Goal: Navigation & Orientation: Find specific page/section

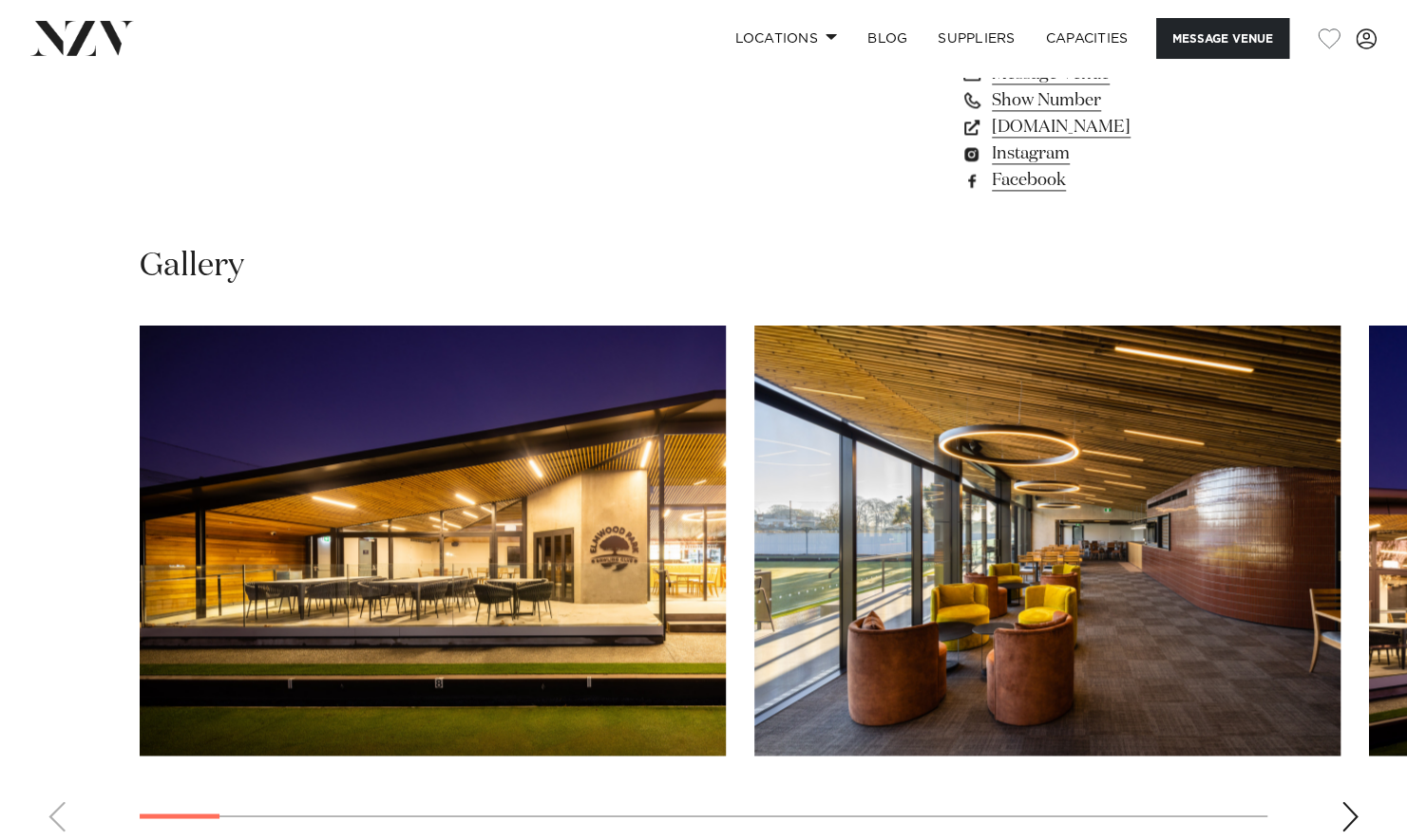
scroll to position [1519, 0]
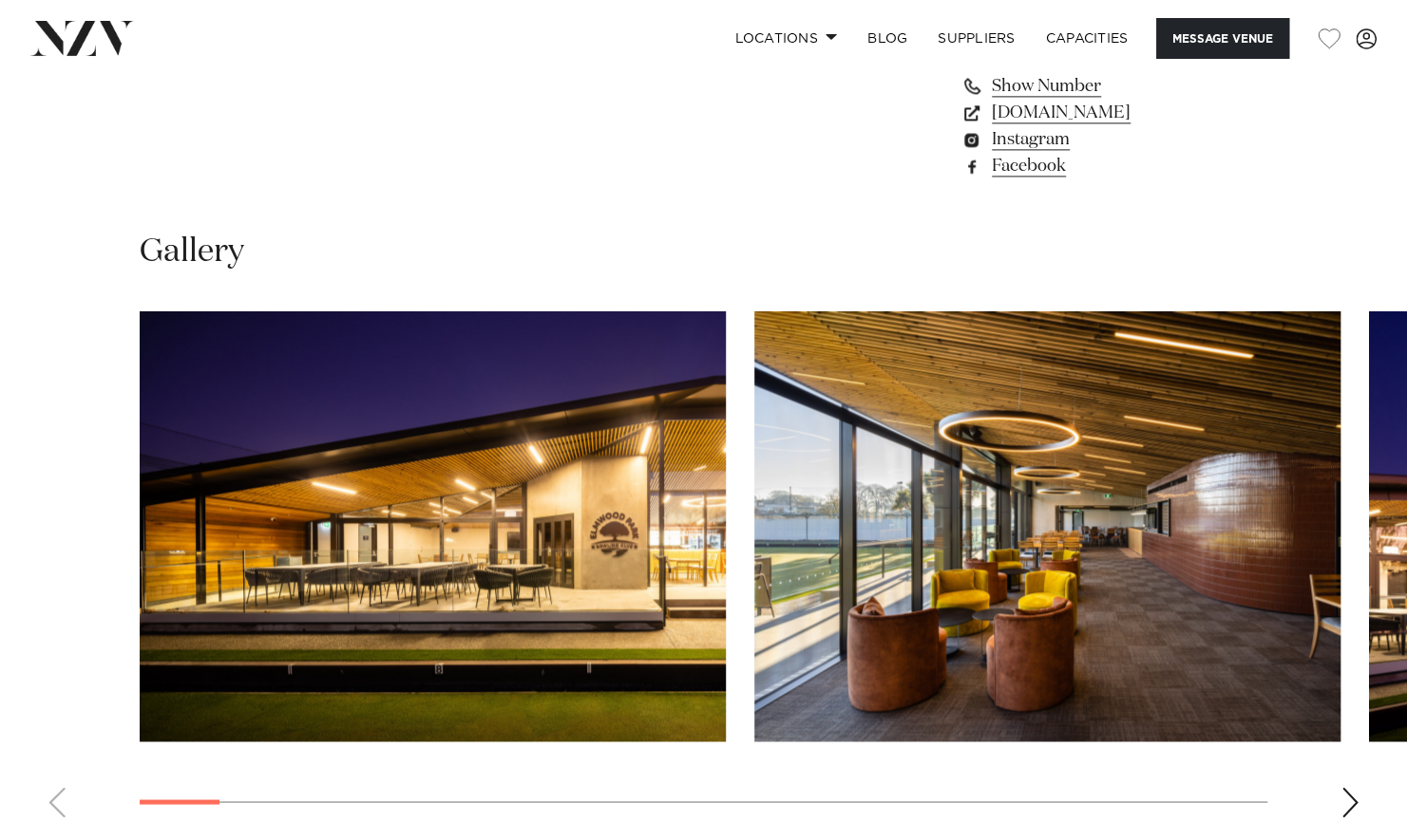
click at [530, 472] on img "1 / 26" at bounding box center [432, 526] width 586 height 430
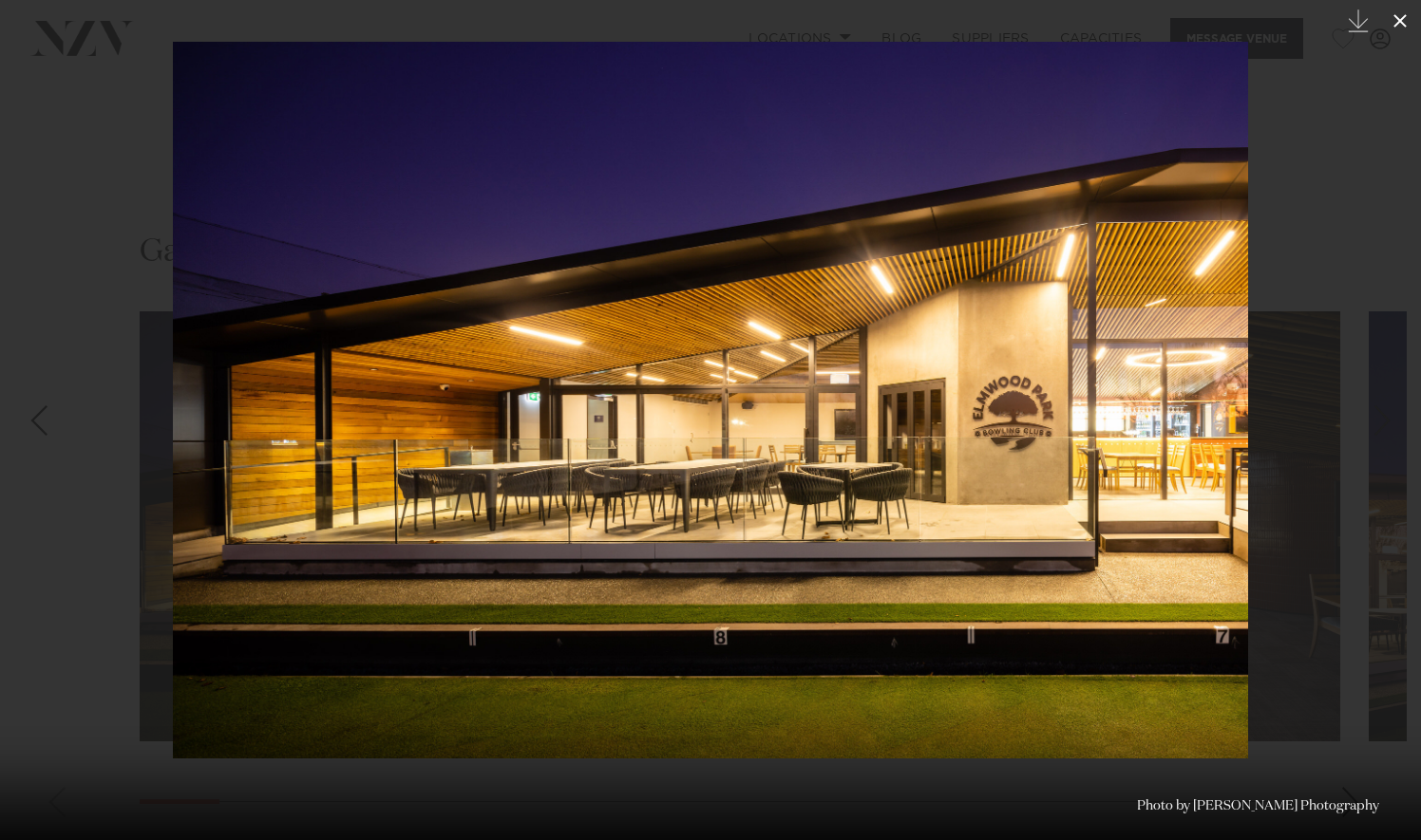
click at [1398, 14] on icon at bounding box center [1400, 21] width 23 height 23
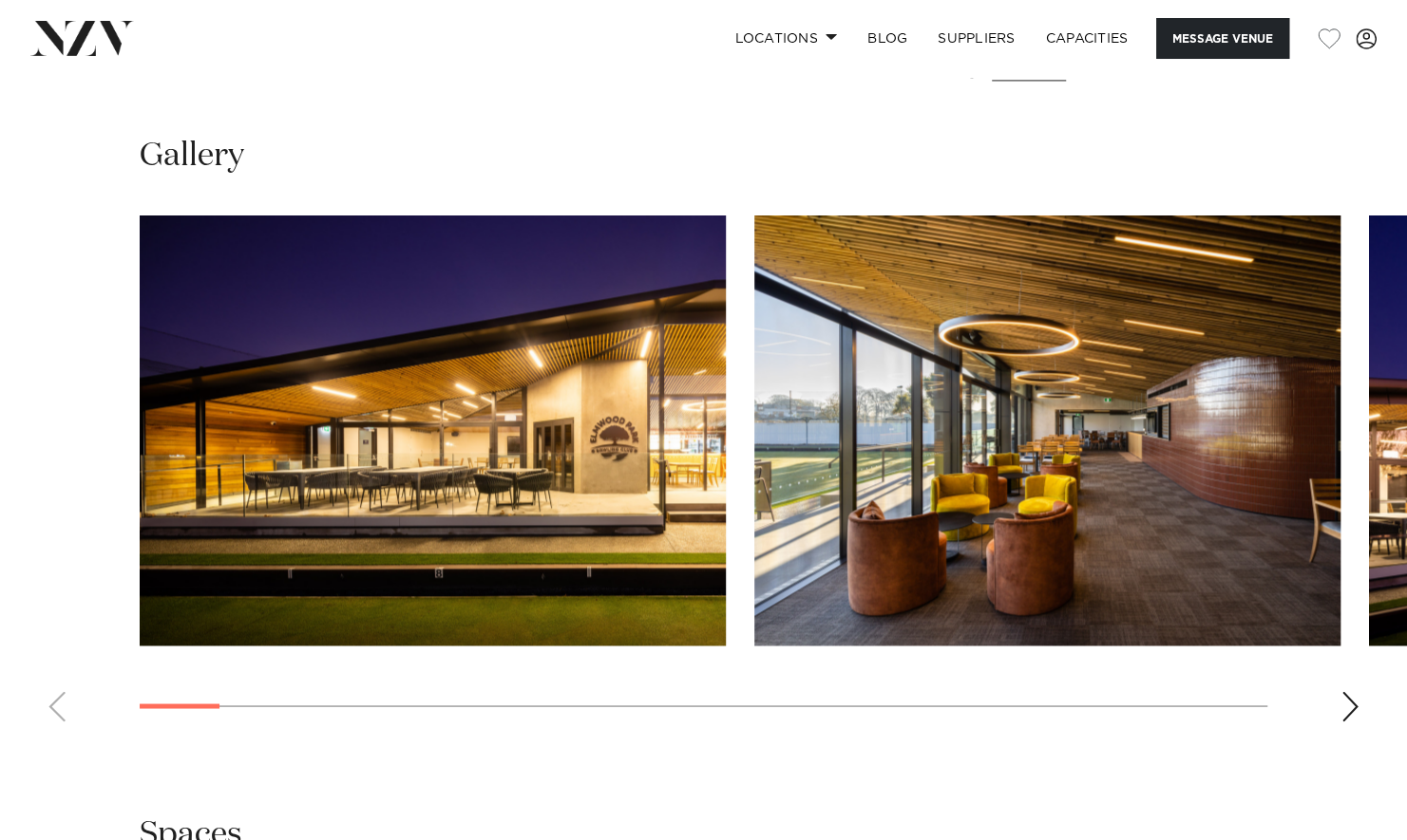
scroll to position [1614, 0]
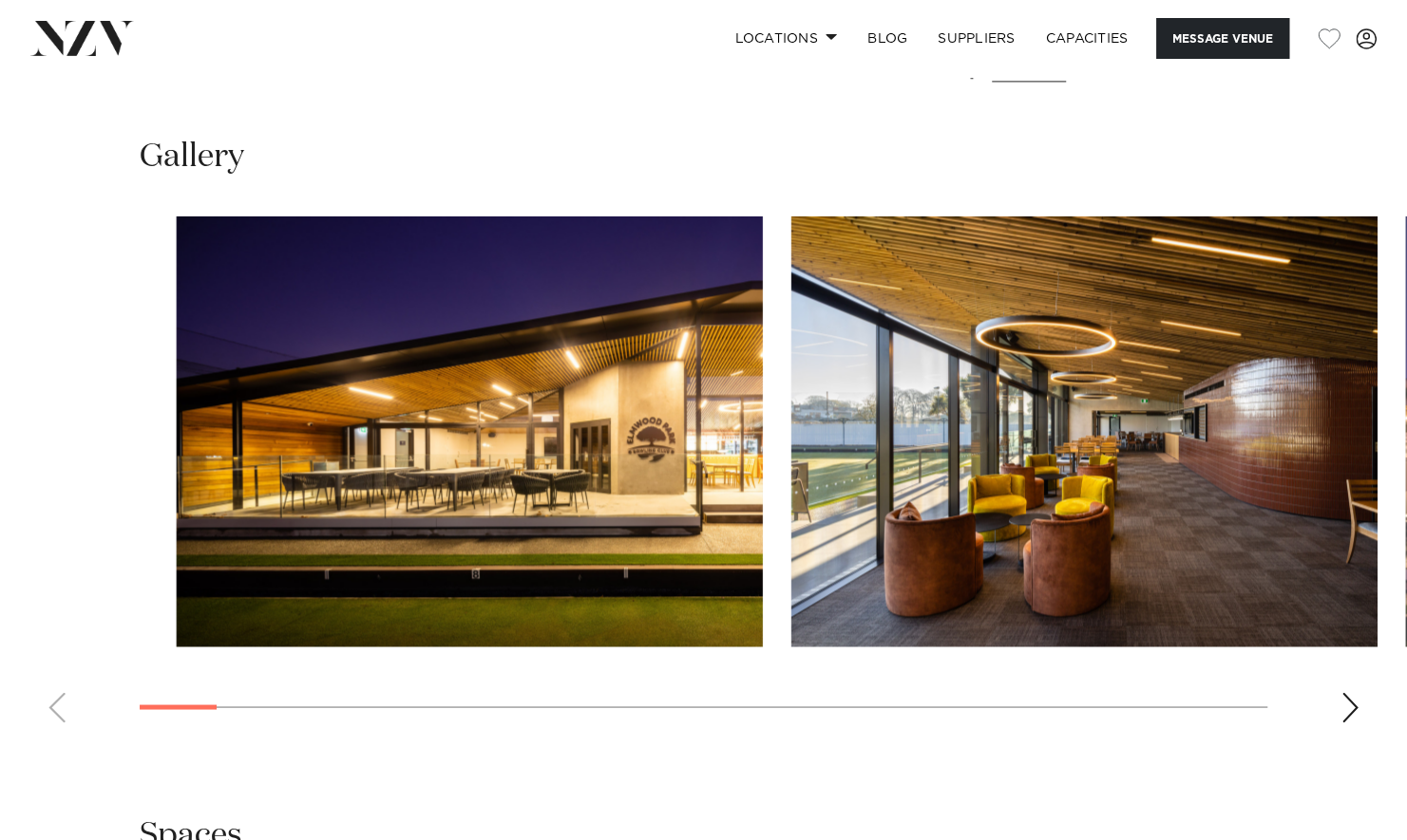
click at [256, 713] on swiper-container at bounding box center [704, 477] width 1407 height 522
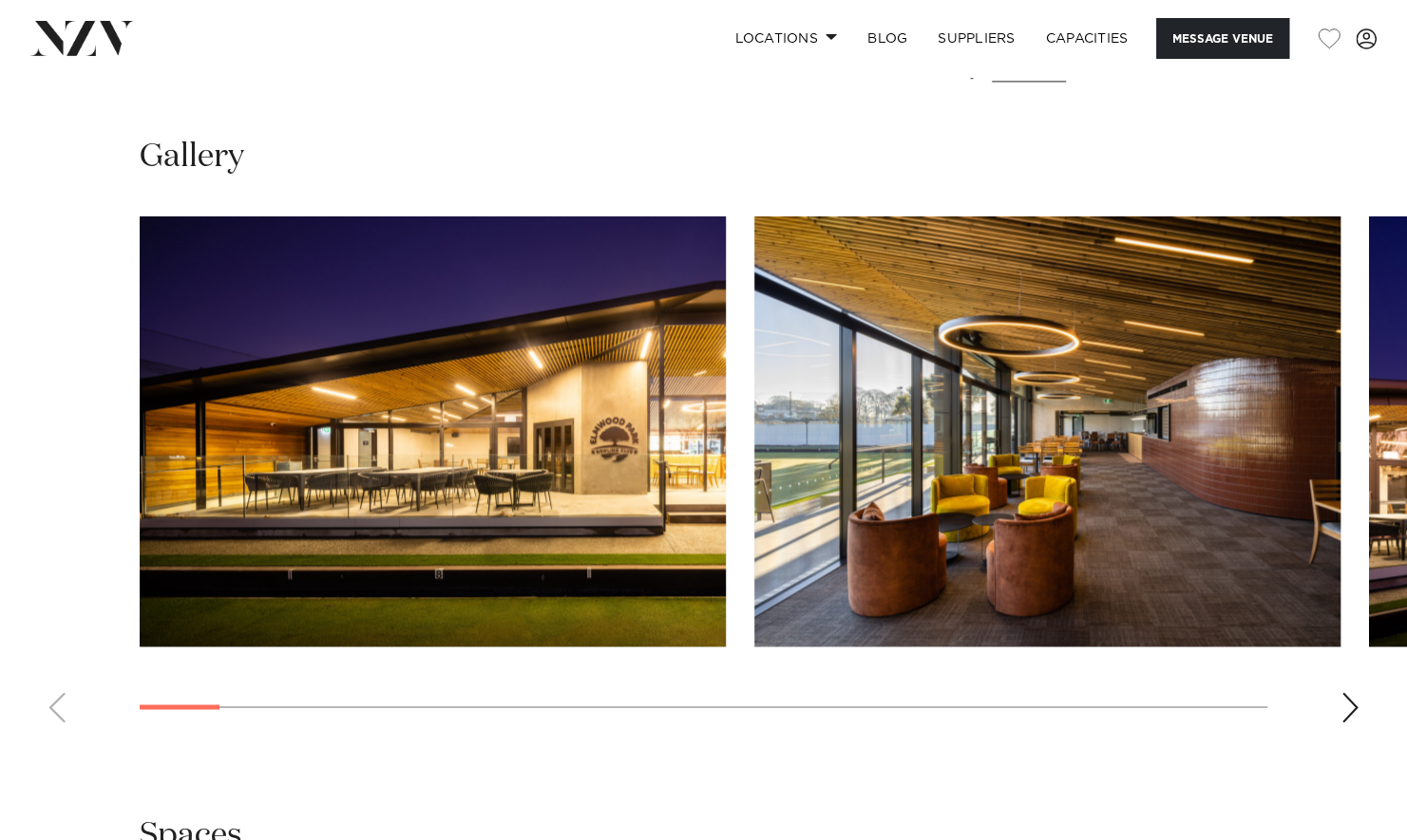
click at [1347, 702] on div "Next slide" at bounding box center [1349, 707] width 19 height 30
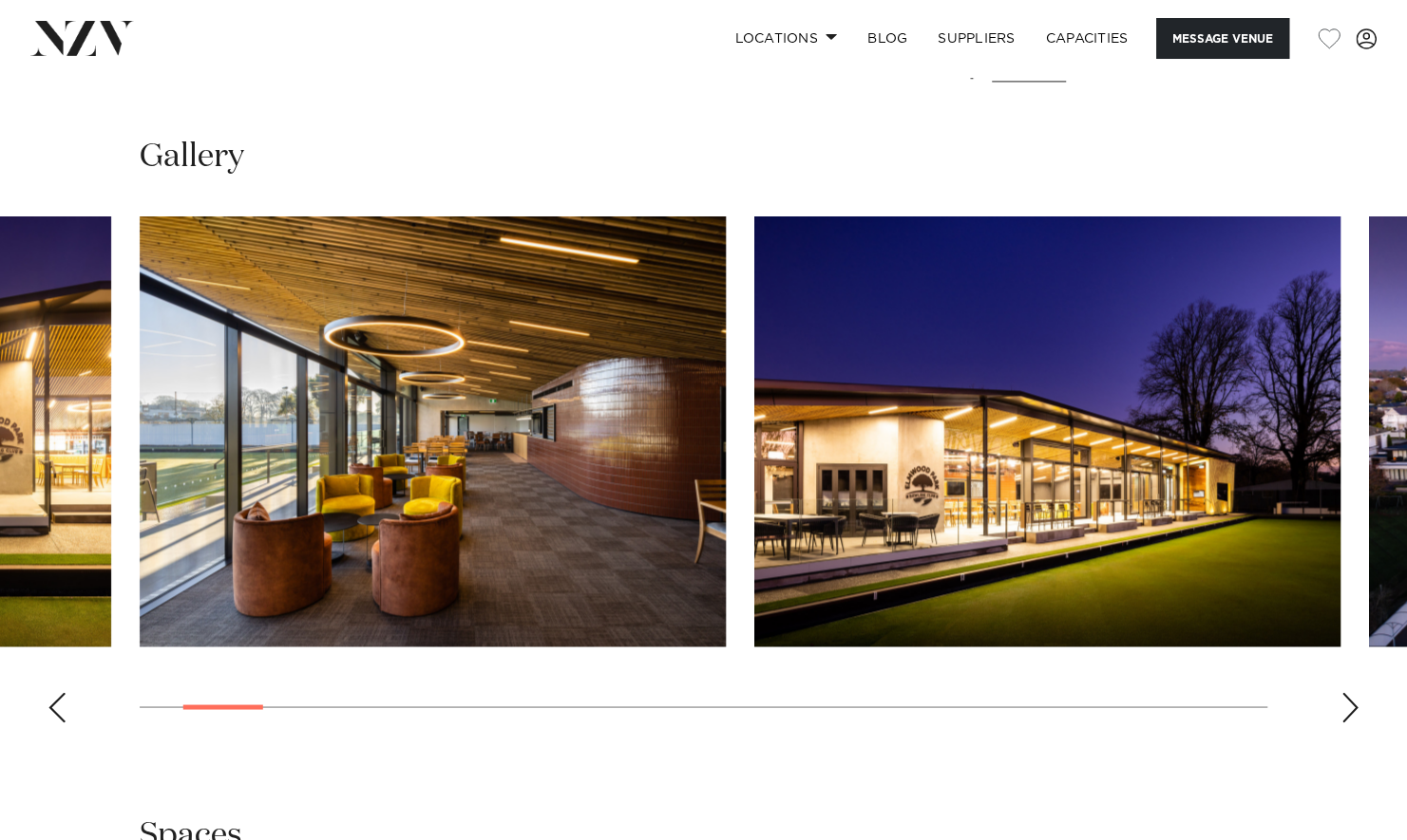
click at [1347, 702] on div "Next slide" at bounding box center [1349, 707] width 19 height 30
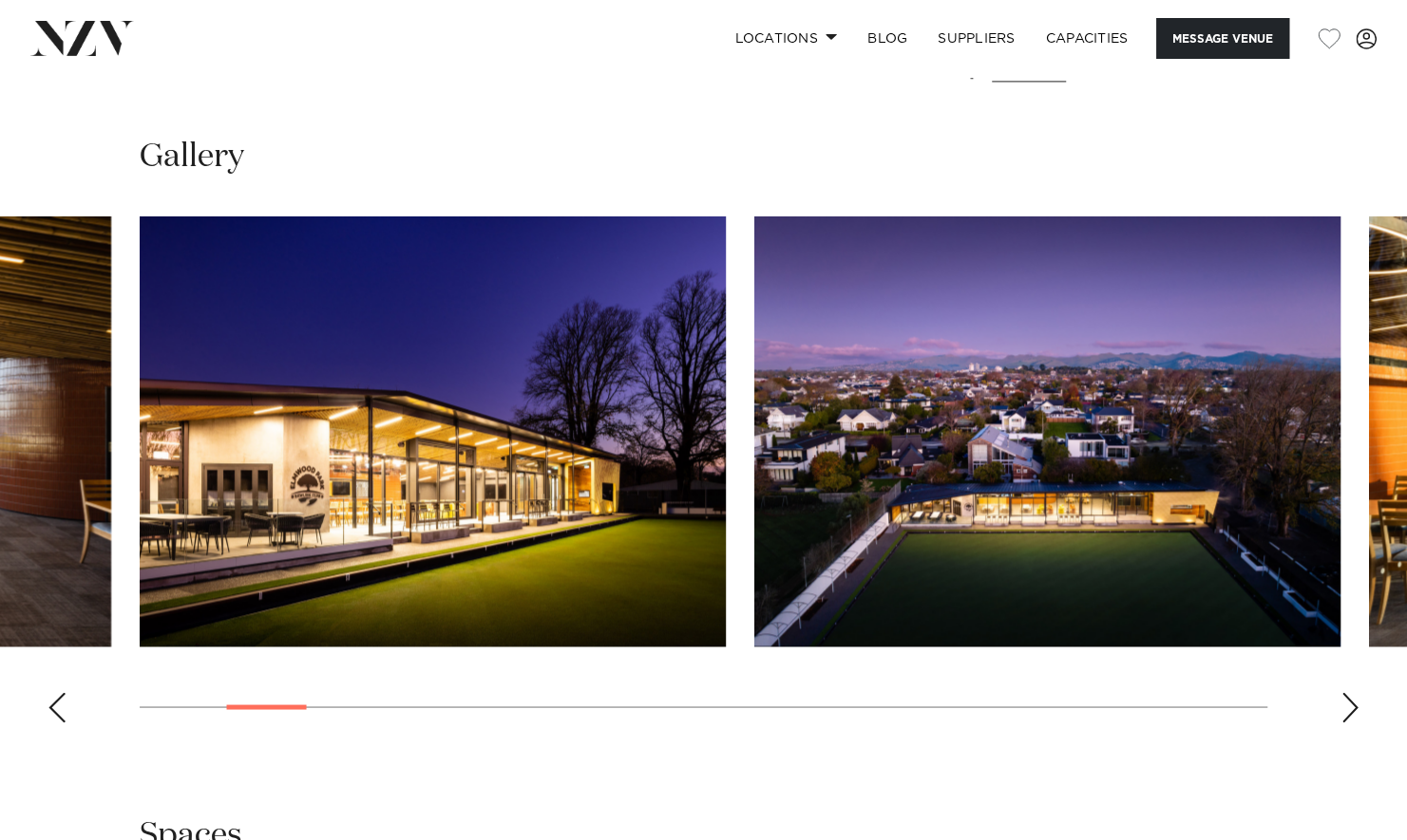
click at [1100, 549] on img "4 / 26" at bounding box center [1047, 431] width 586 height 430
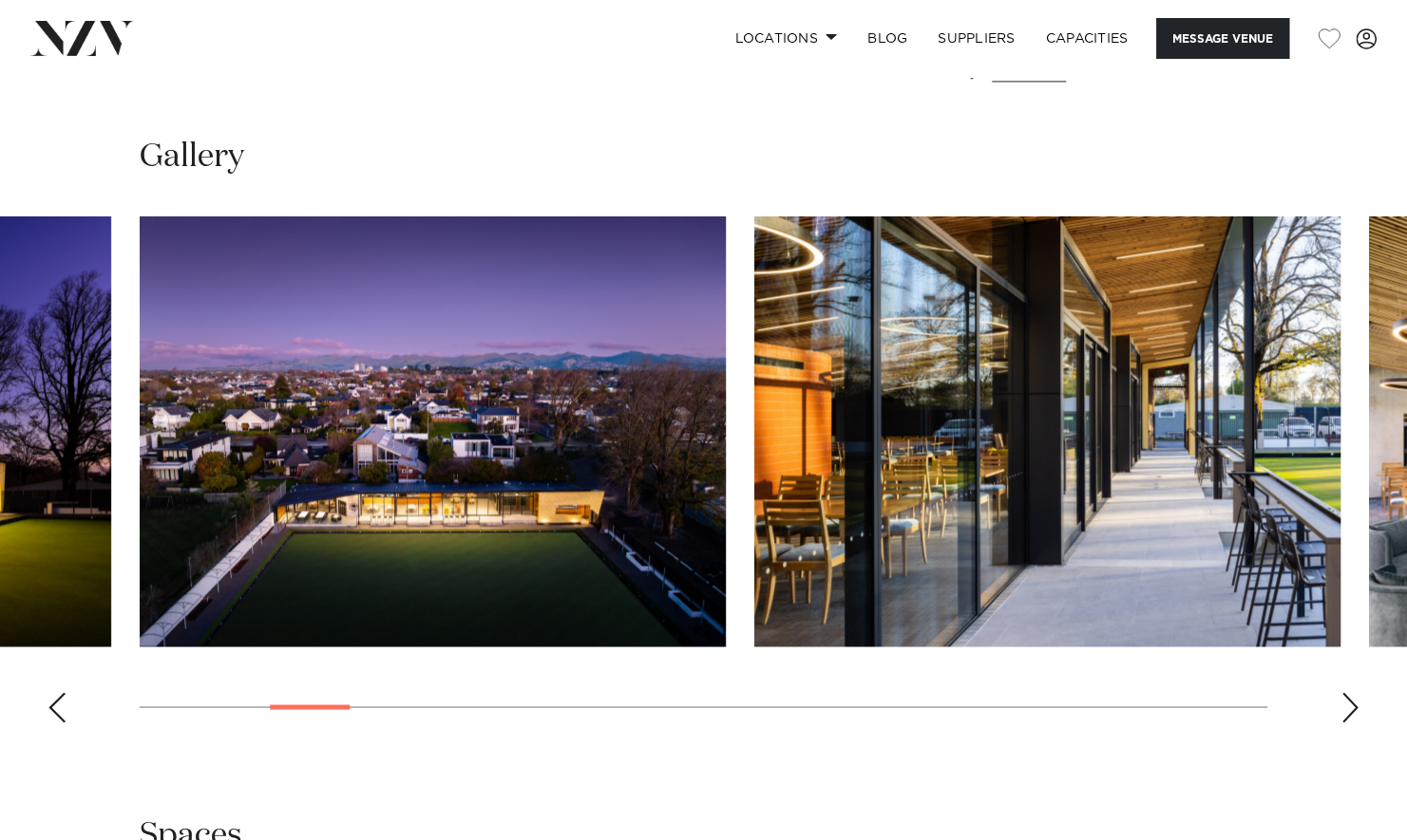
click at [1351, 719] on div "Next slide" at bounding box center [1349, 707] width 19 height 30
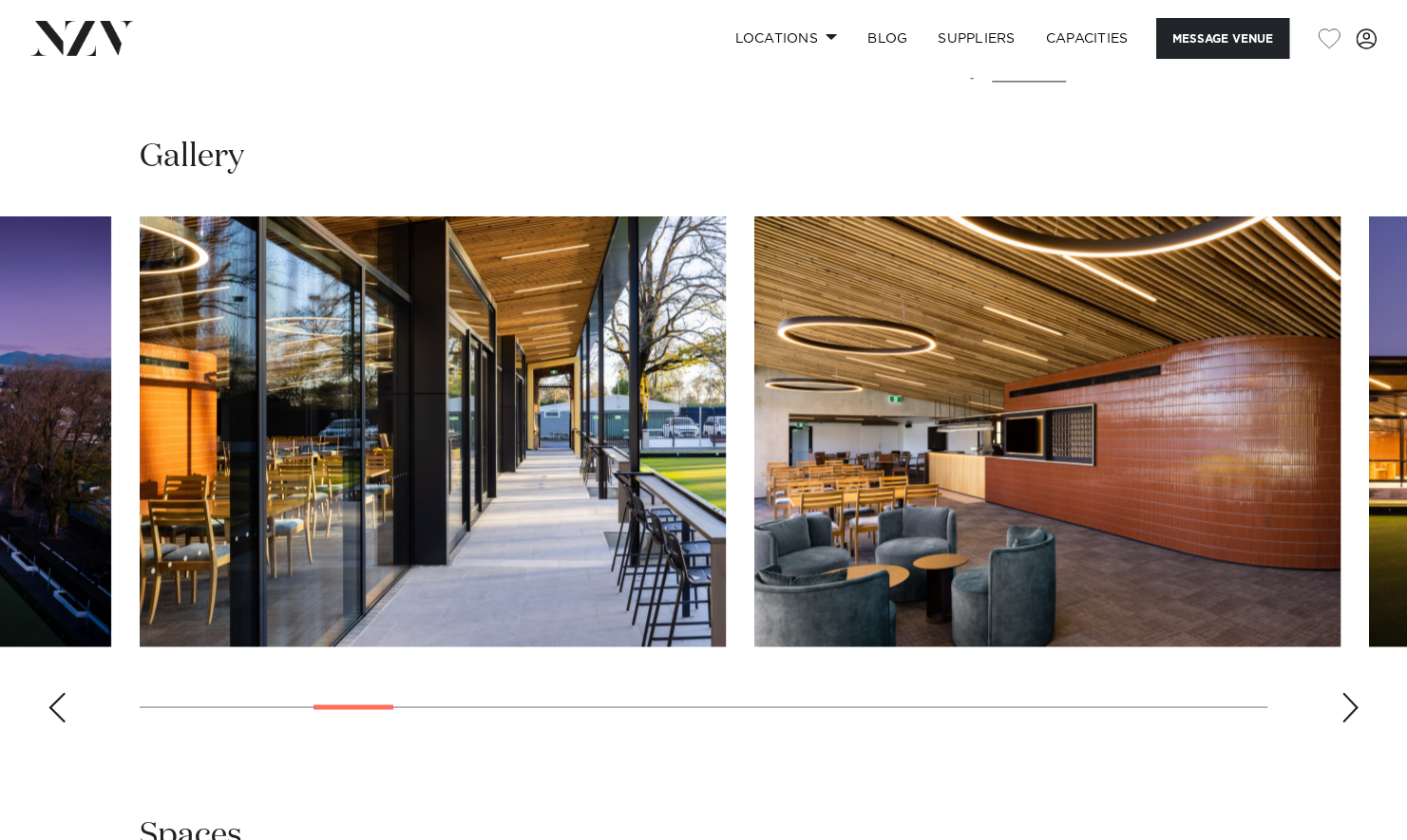
click at [1351, 719] on div "Next slide" at bounding box center [1349, 707] width 19 height 30
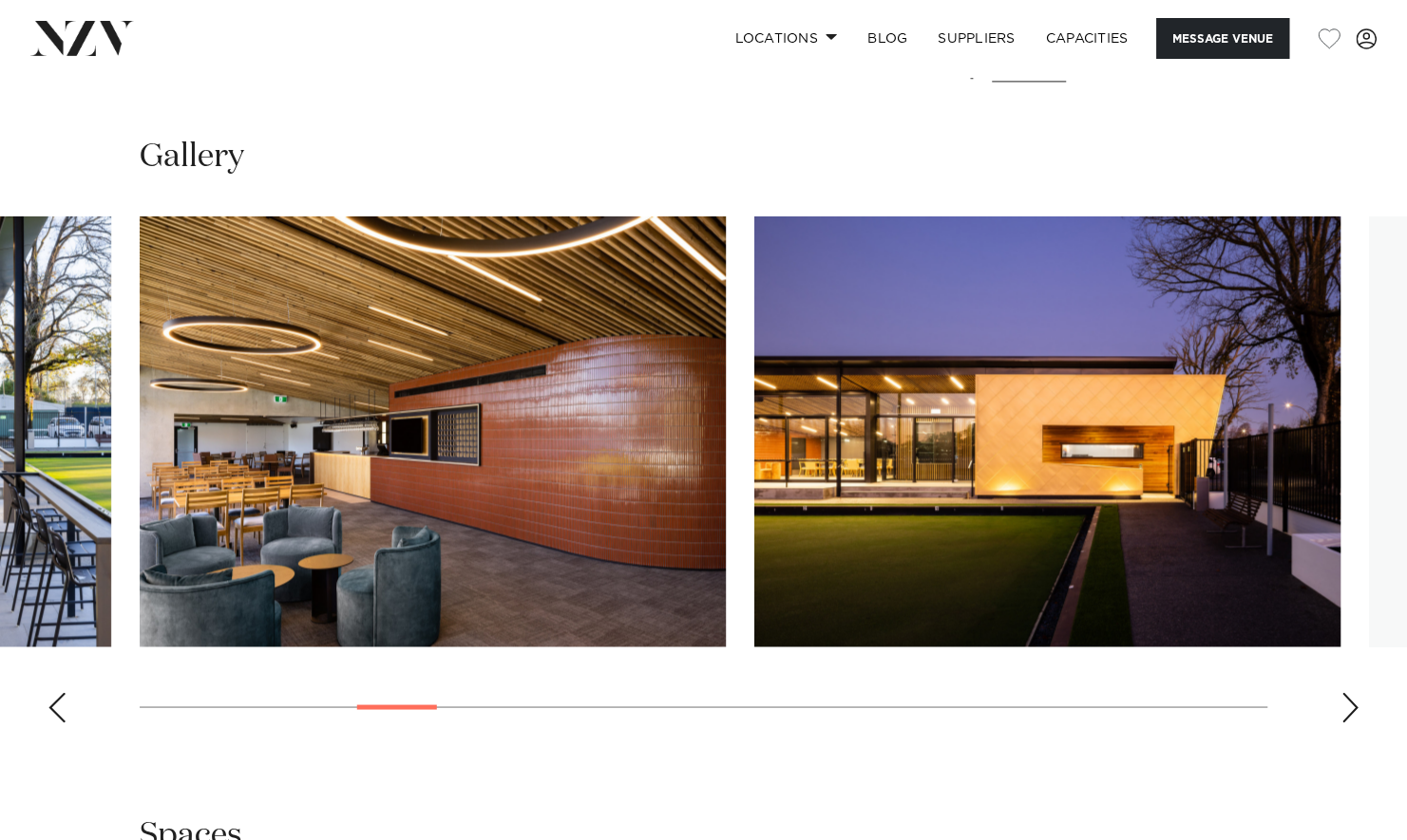
click at [1351, 719] on div "Next slide" at bounding box center [1349, 707] width 19 height 30
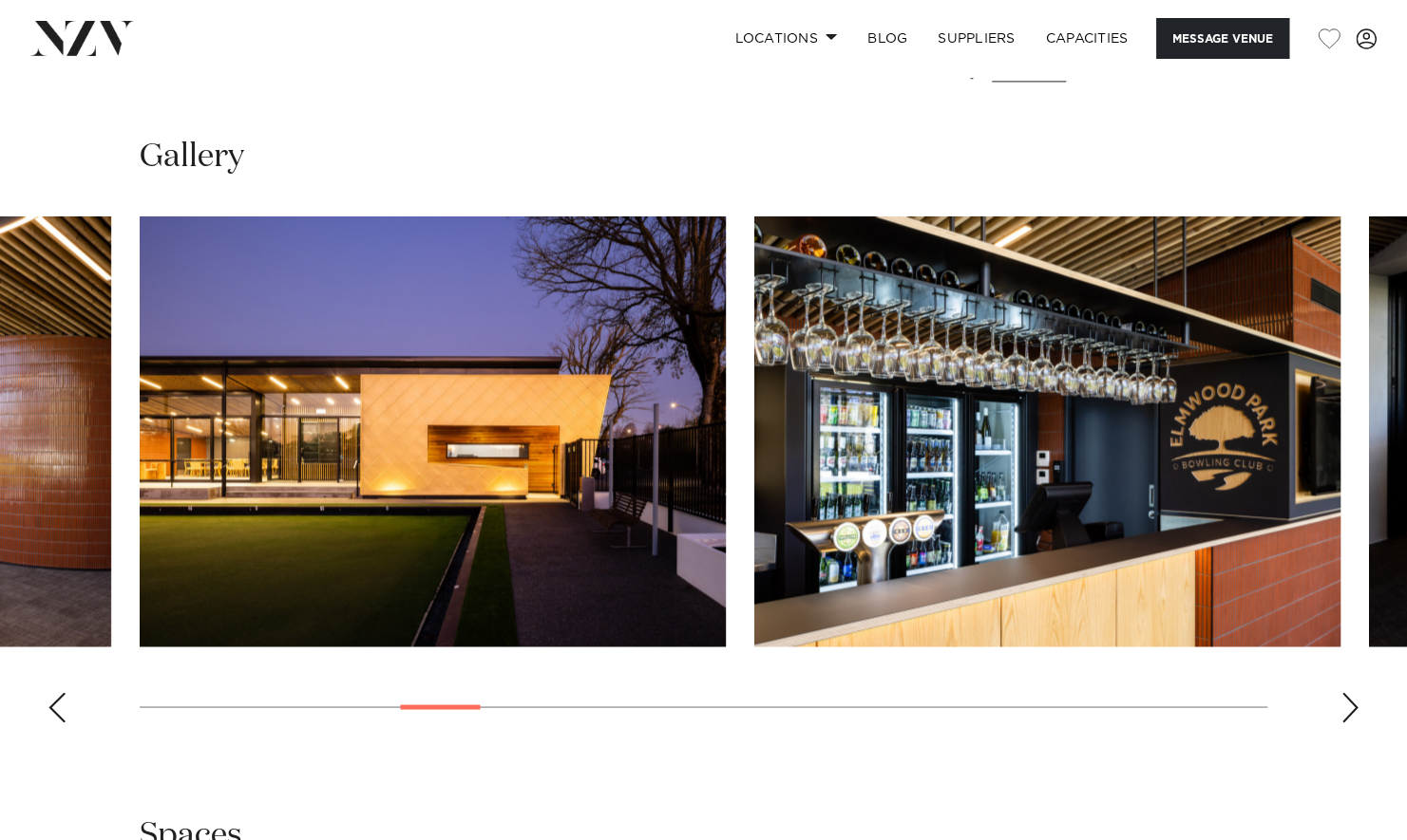
click at [1351, 719] on div "Next slide" at bounding box center [1349, 707] width 19 height 30
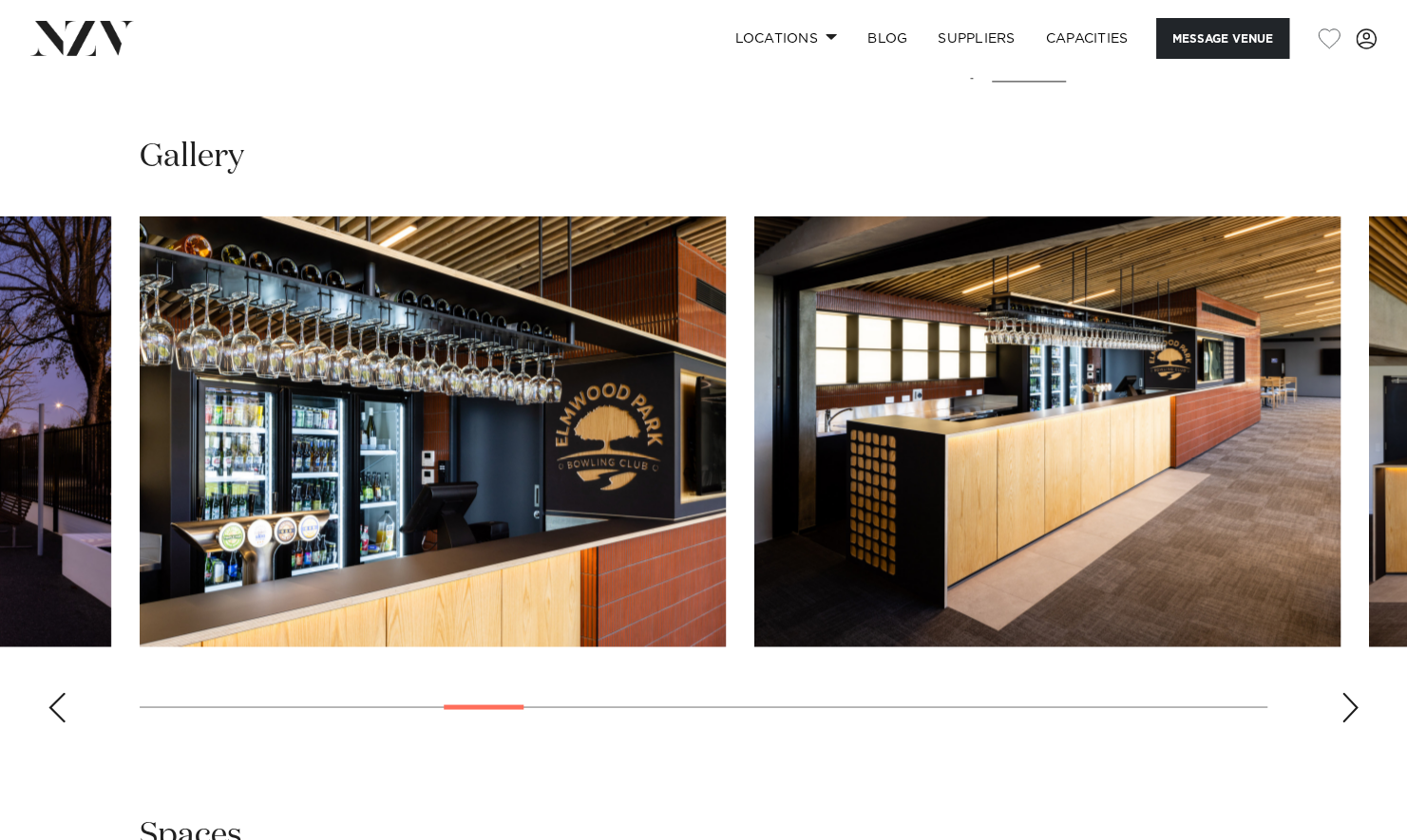
click at [1351, 719] on div "Next slide" at bounding box center [1349, 707] width 19 height 30
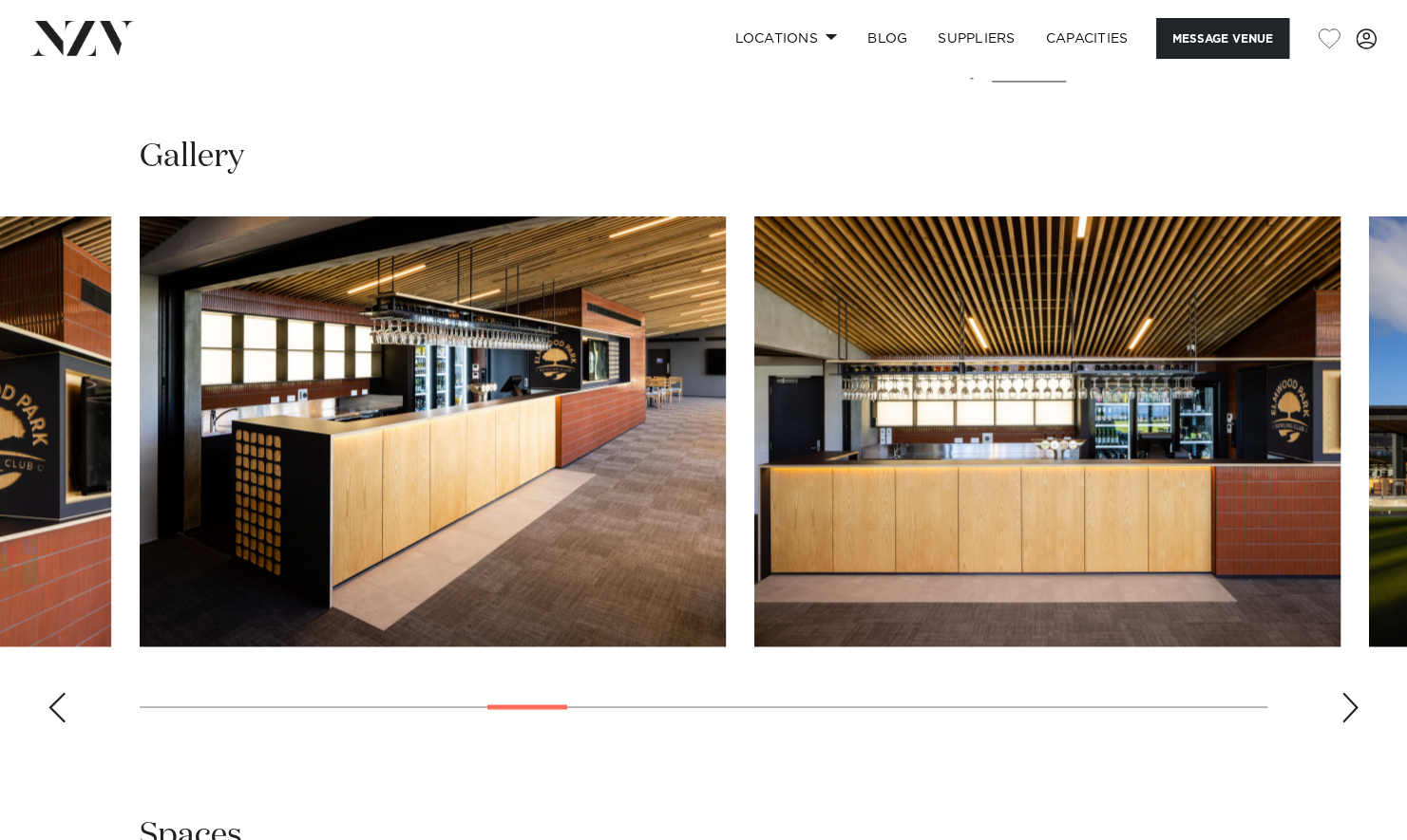
click at [1351, 719] on div "Next slide" at bounding box center [1349, 707] width 19 height 30
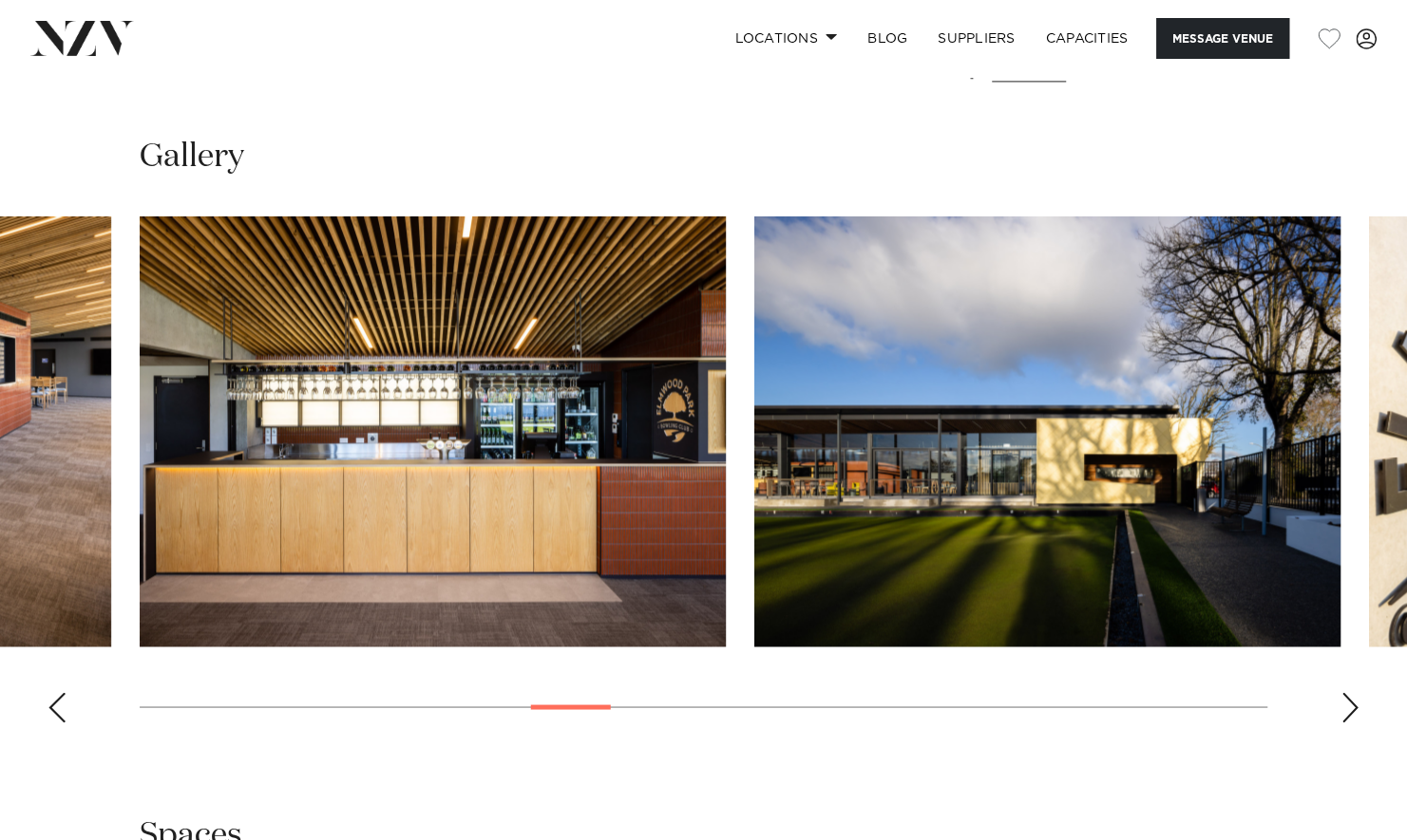
click at [1351, 719] on div "Next slide" at bounding box center [1349, 707] width 19 height 30
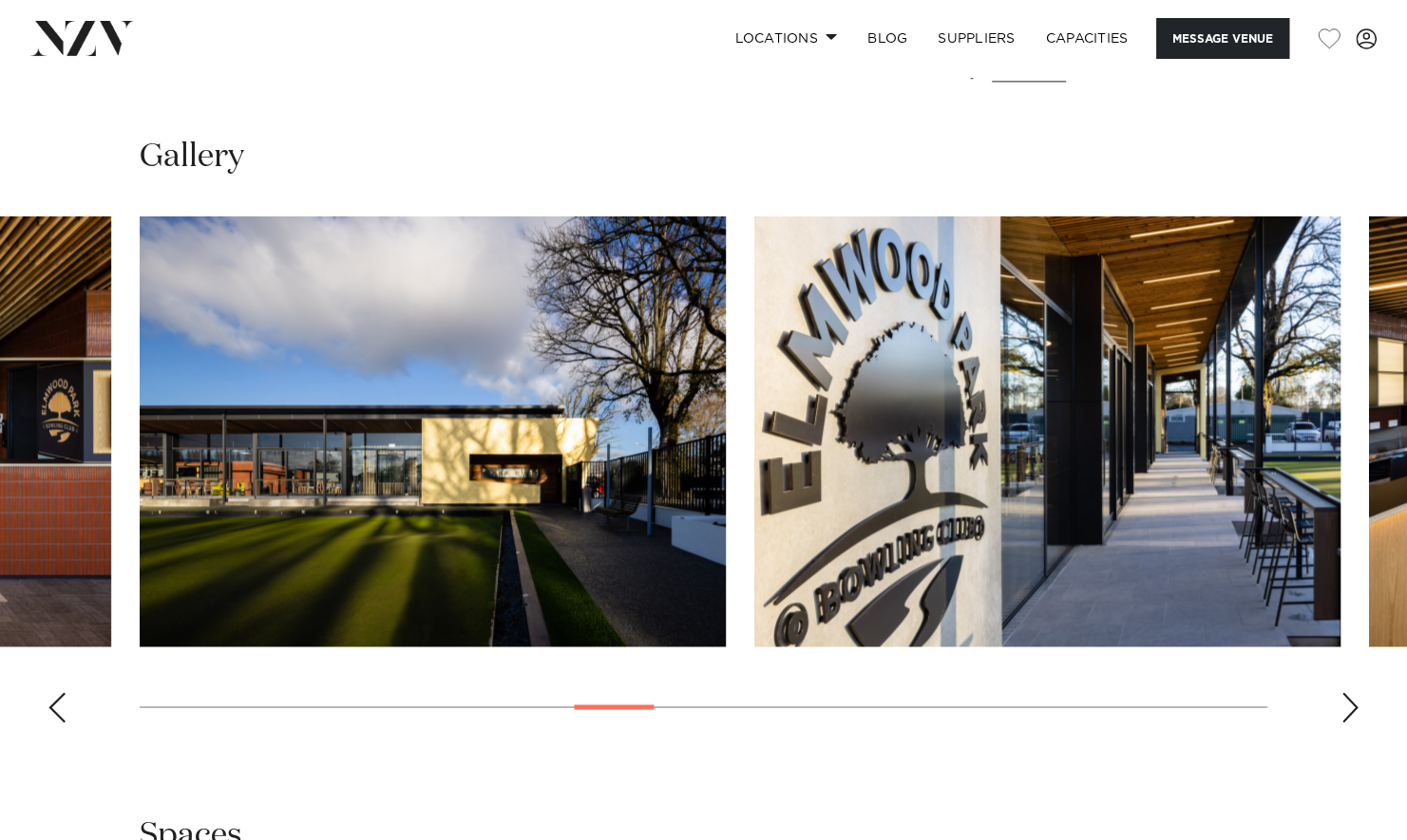
click at [1351, 719] on div "Next slide" at bounding box center [1349, 707] width 19 height 30
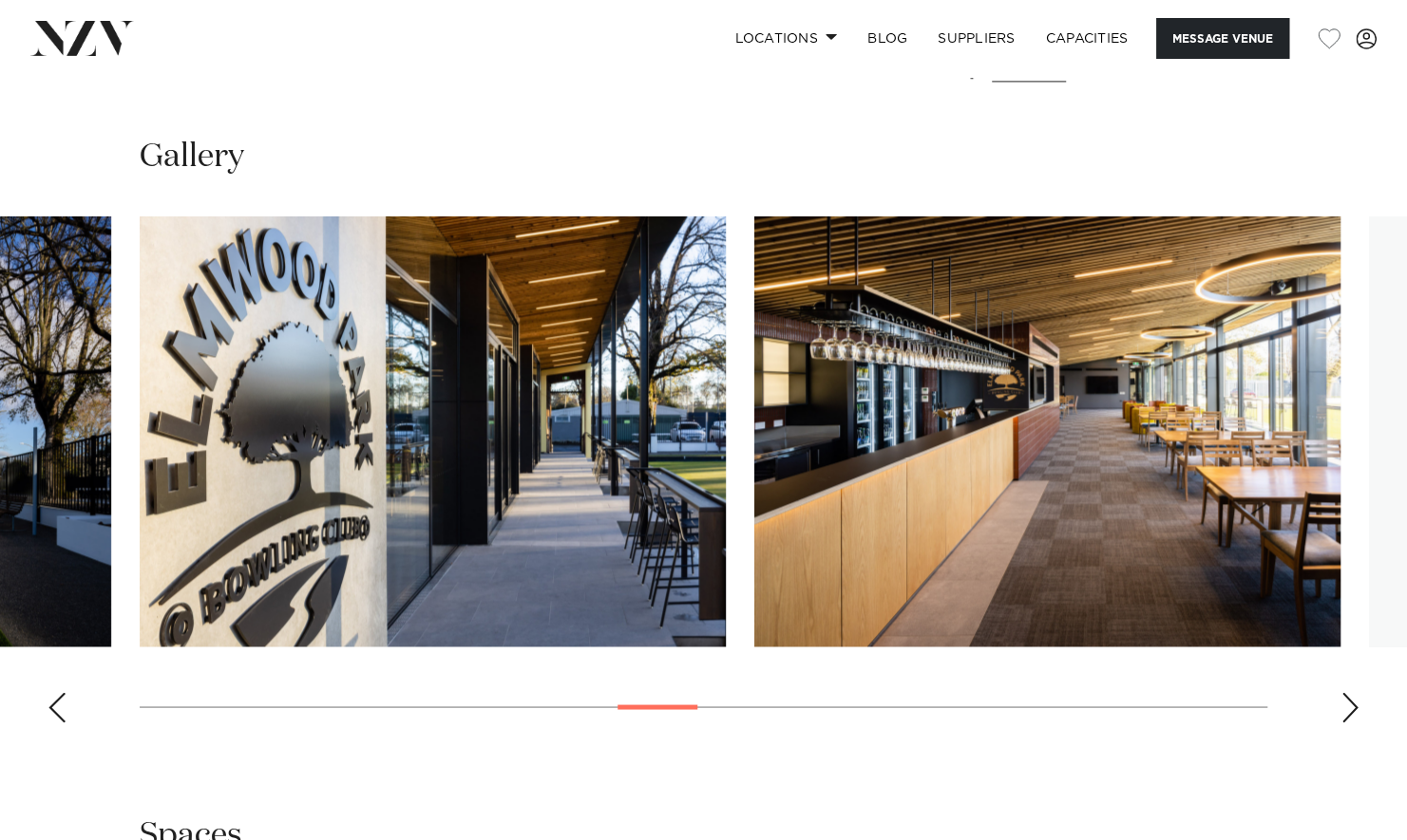
click at [1351, 719] on div "Next slide" at bounding box center [1349, 707] width 19 height 30
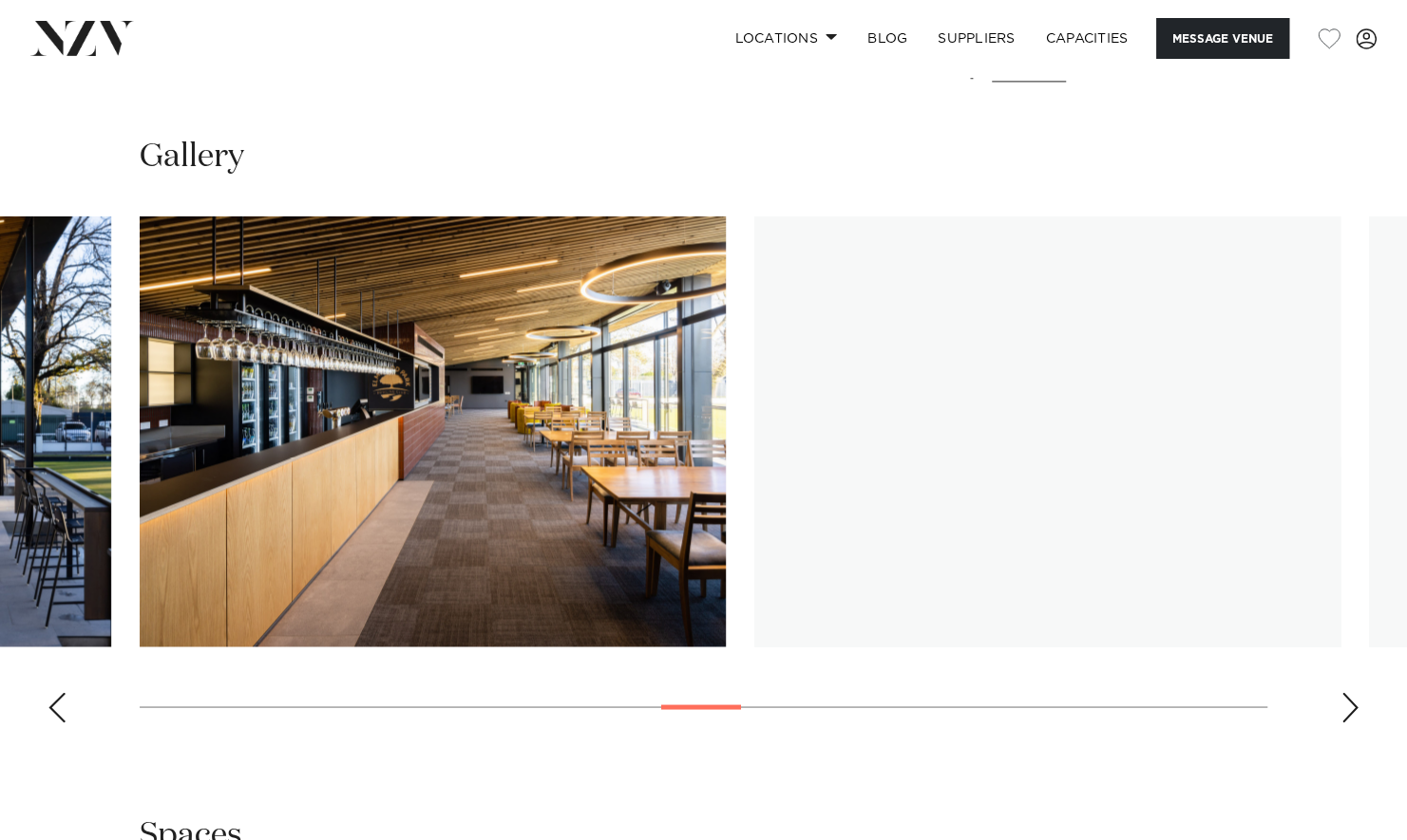
click at [1351, 719] on div "Next slide" at bounding box center [1349, 707] width 19 height 30
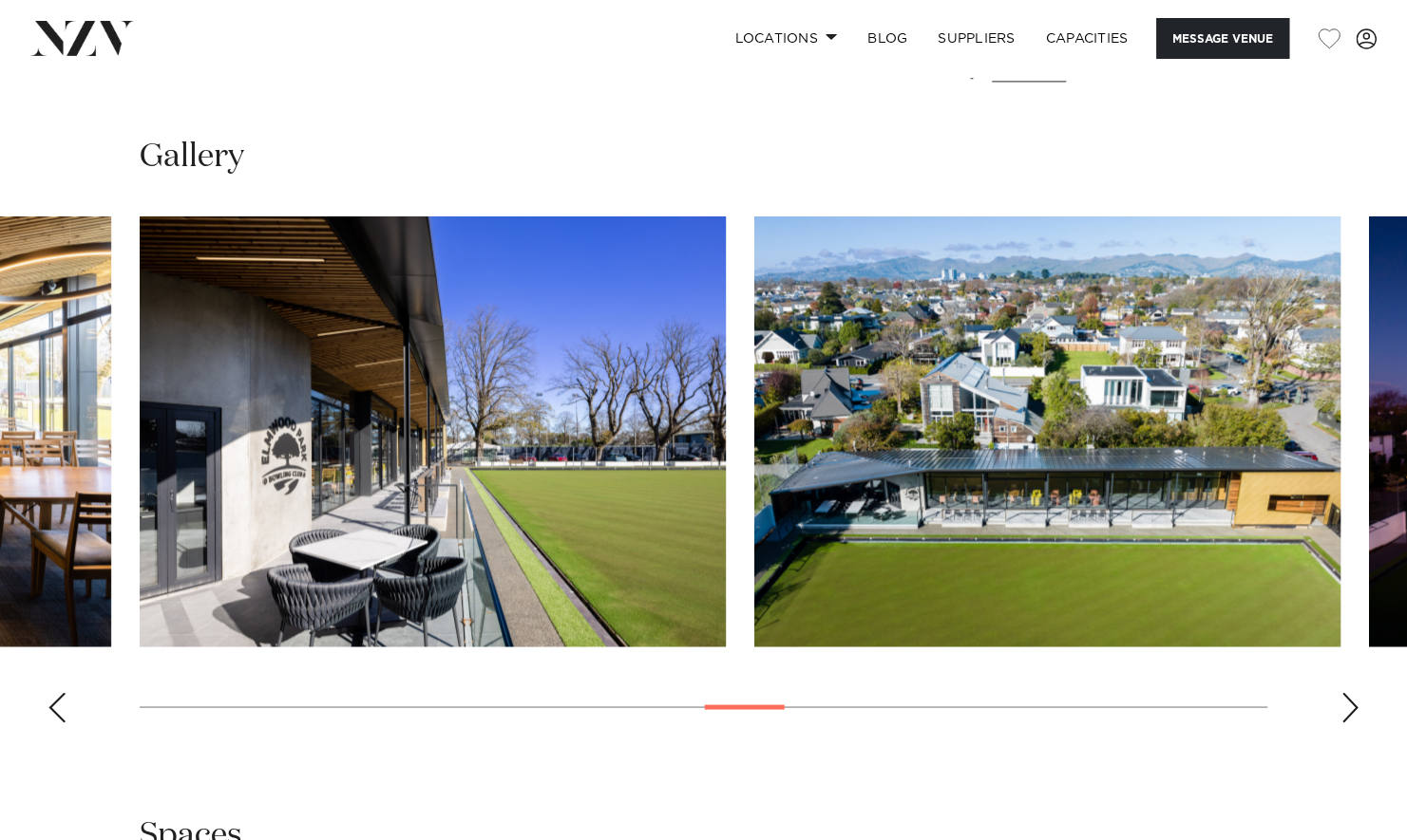
click at [1351, 719] on div "Next slide" at bounding box center [1349, 707] width 19 height 30
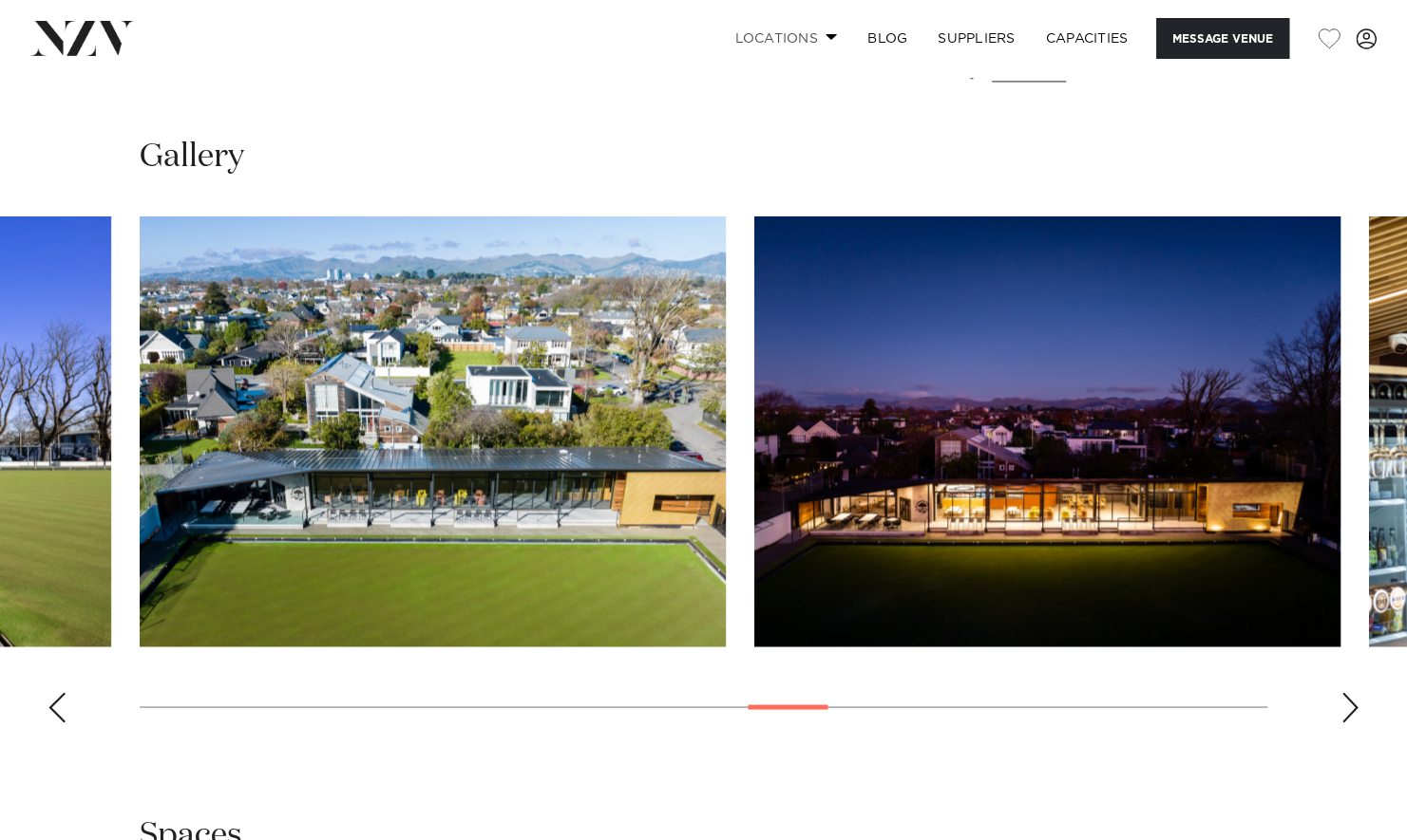
click at [824, 32] on link "Locations" at bounding box center [785, 38] width 133 height 41
